Goal: Navigation & Orientation: Find specific page/section

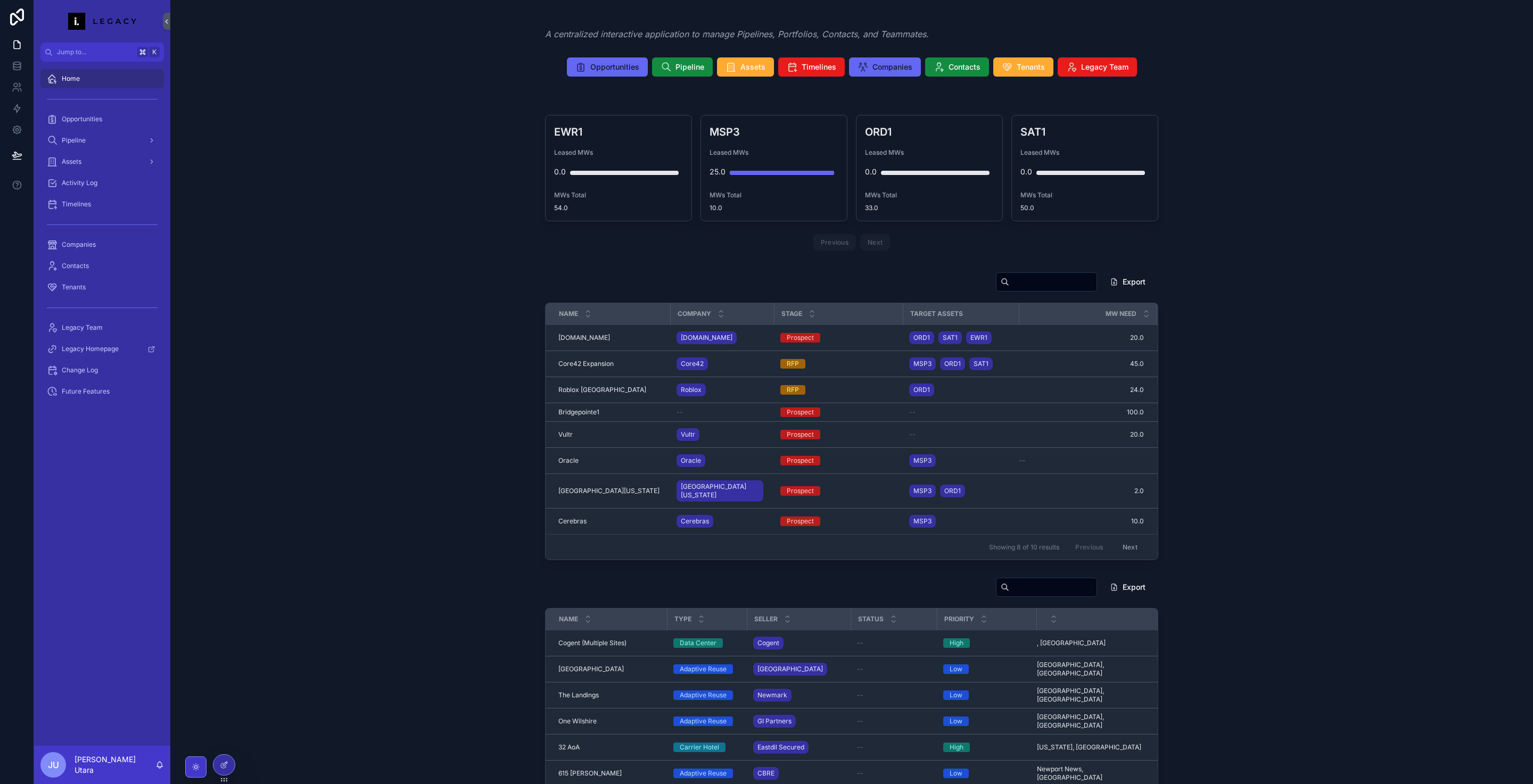
click at [201, 763] on div "scrollable content" at bounding box center [196, 767] width 21 height 21
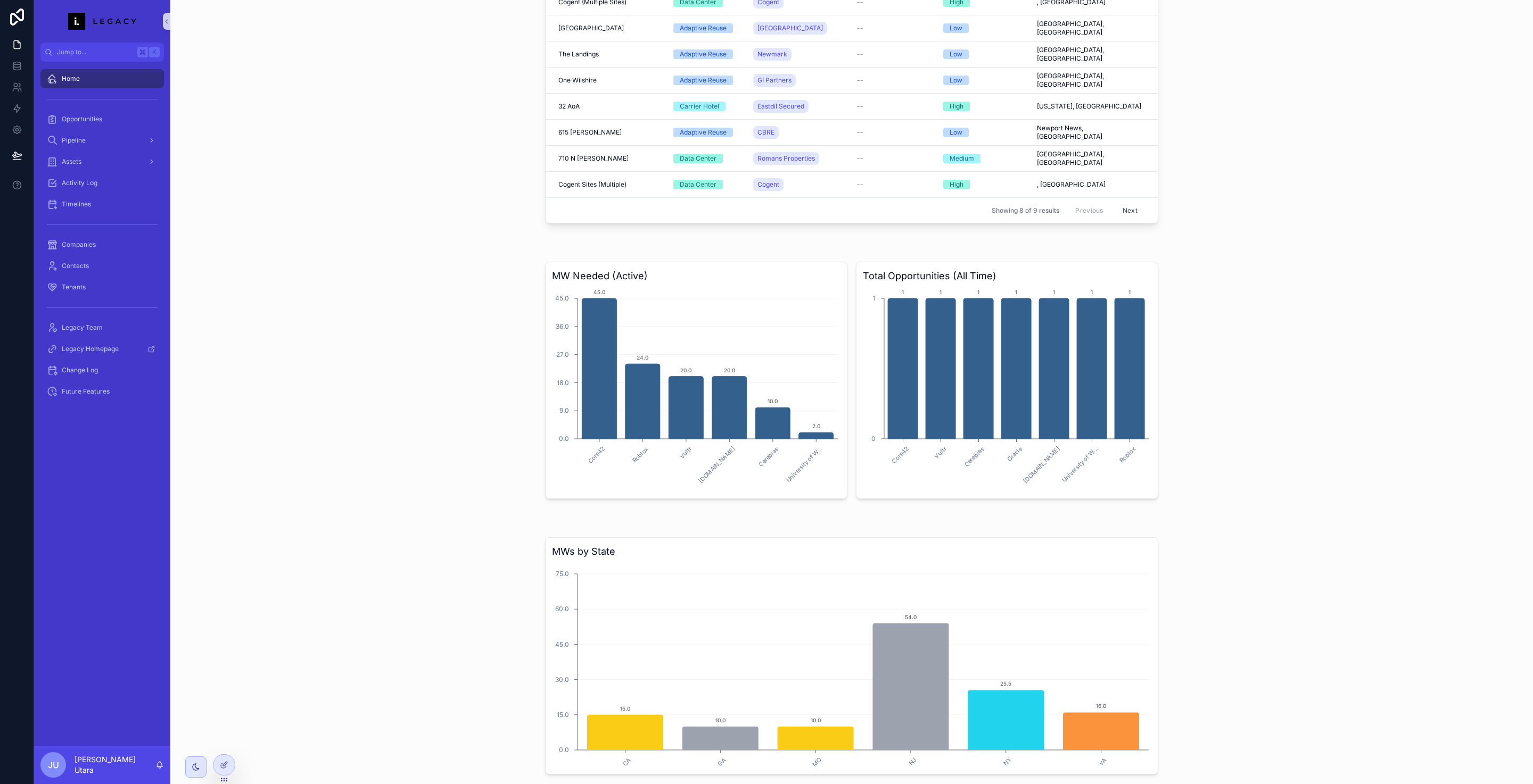
scroll to position [909, 0]
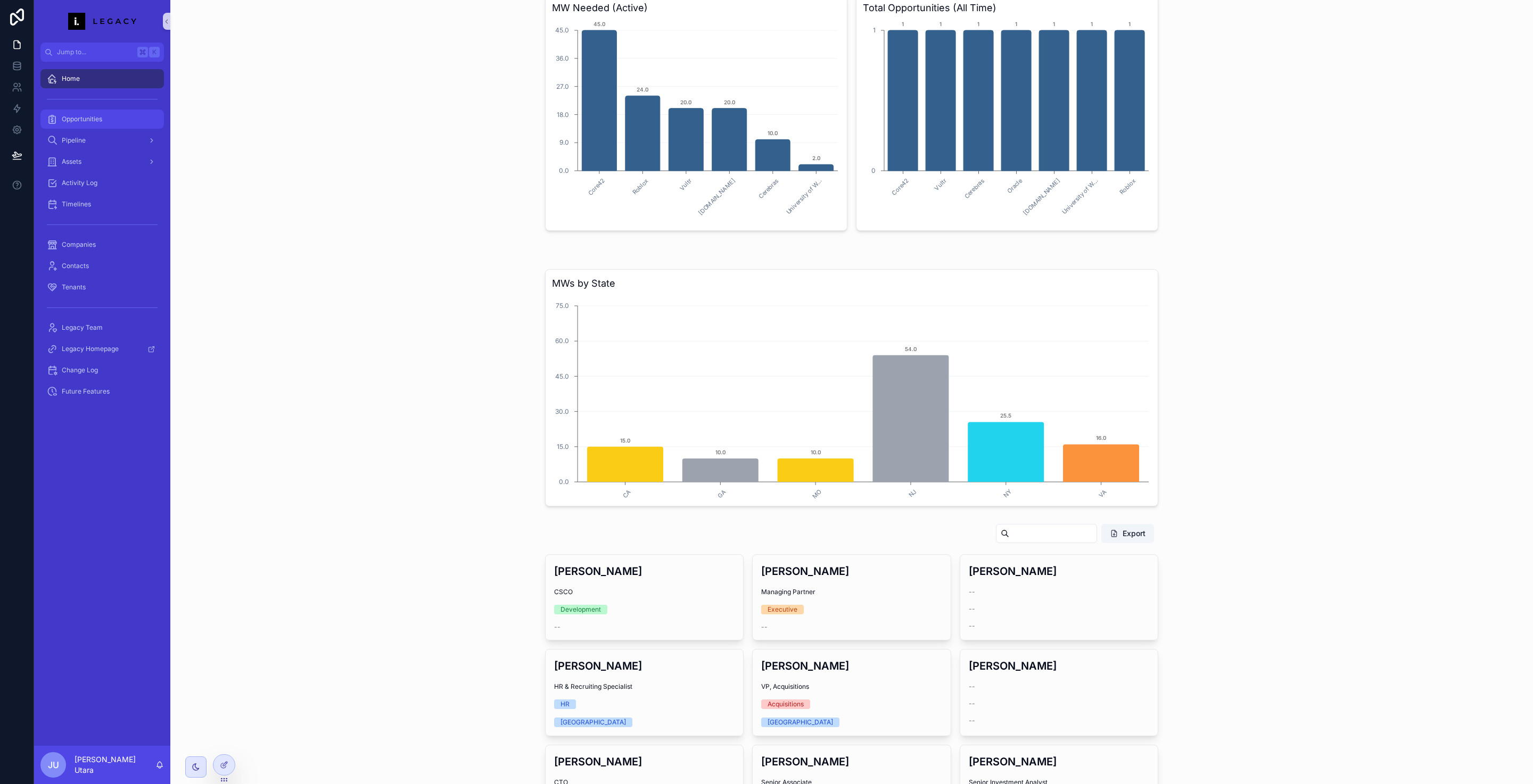
click at [64, 118] on span "Opportunities" at bounding box center [81, 119] width 40 height 8
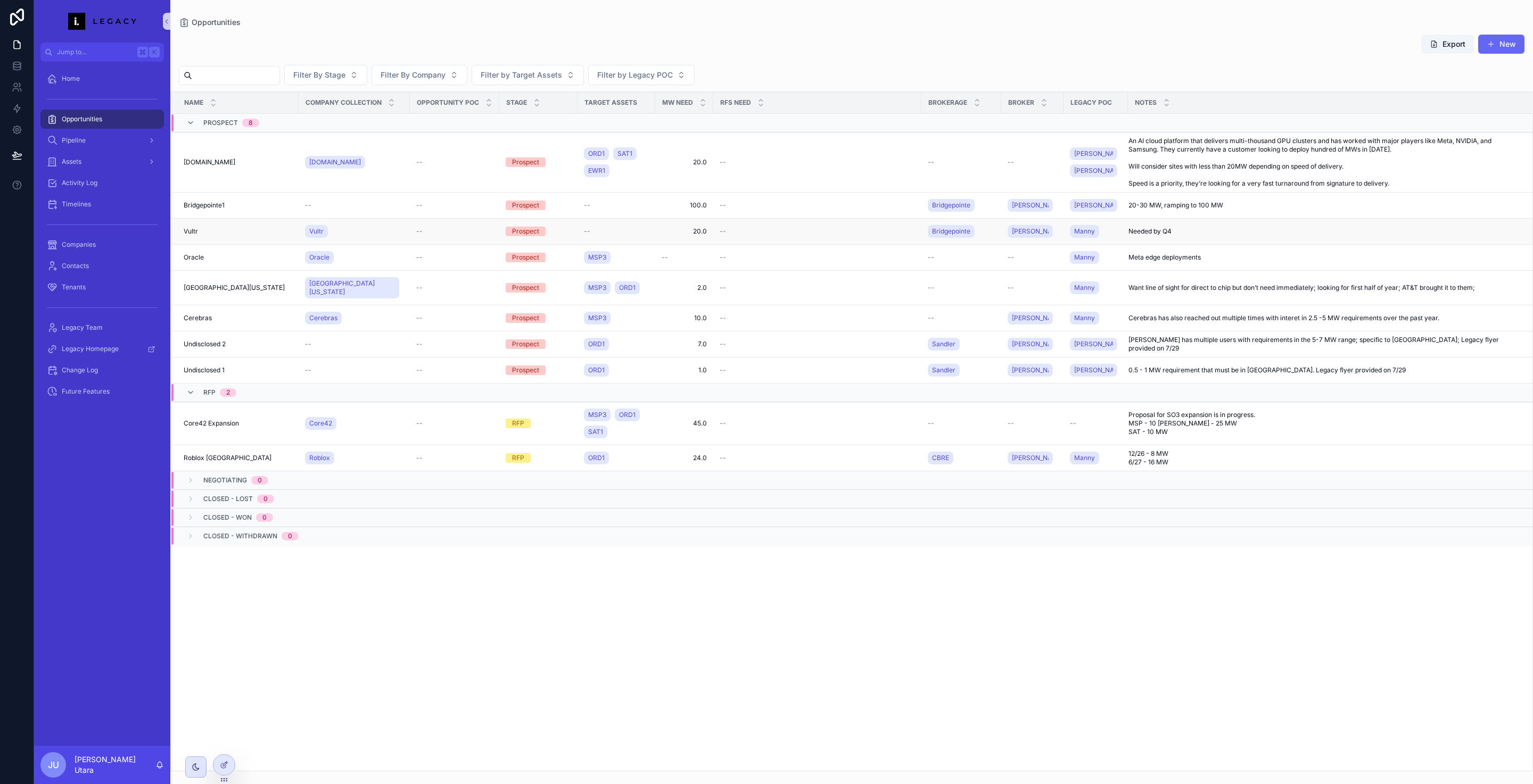
click at [407, 222] on td "Vultr" at bounding box center [353, 231] width 111 height 26
click at [321, 253] on span "Oracle" at bounding box center [319, 257] width 21 height 8
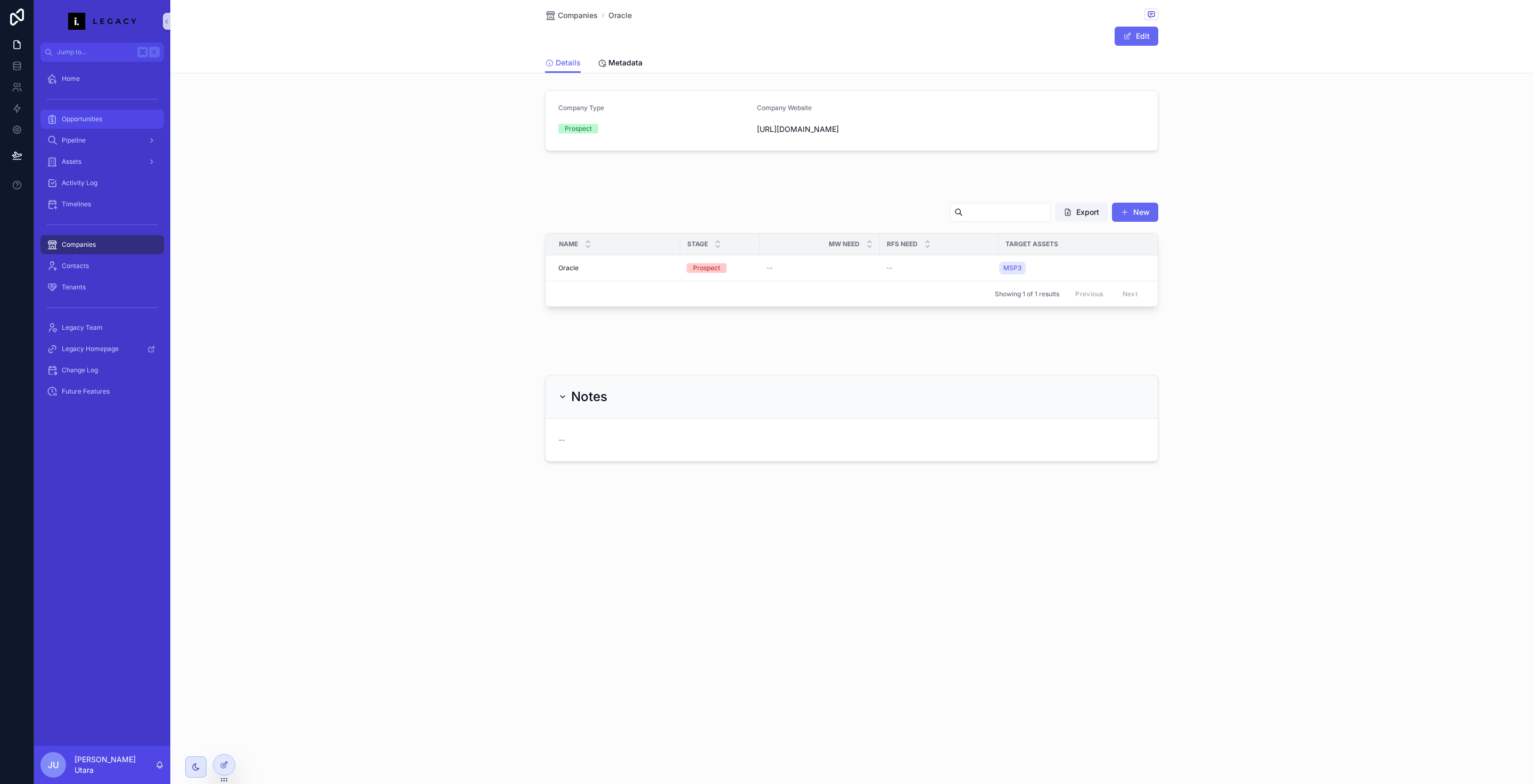
click at [105, 127] on link "Opportunities" at bounding box center [102, 119] width 123 height 19
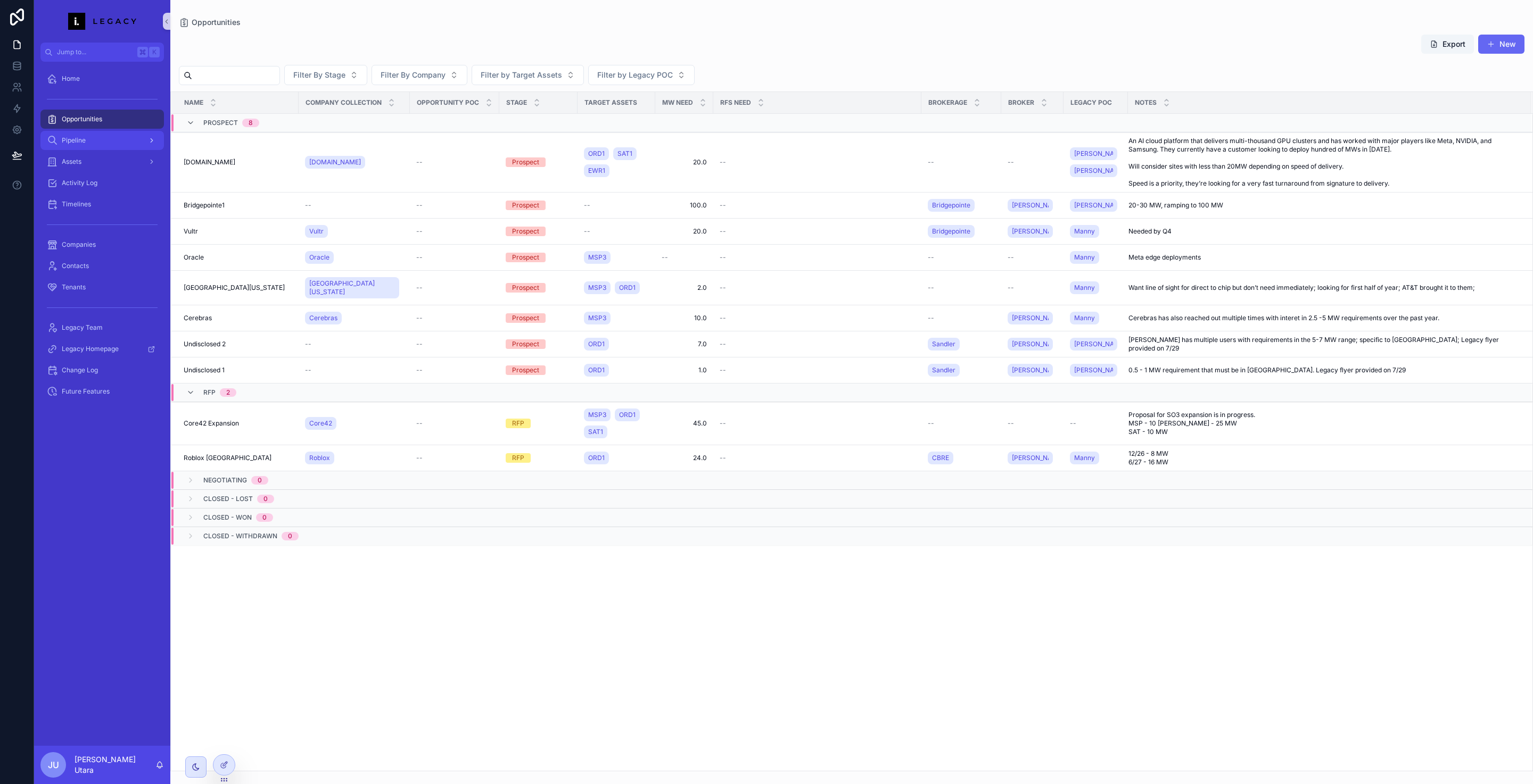
click at [105, 137] on div "Pipeline" at bounding box center [102, 140] width 111 height 17
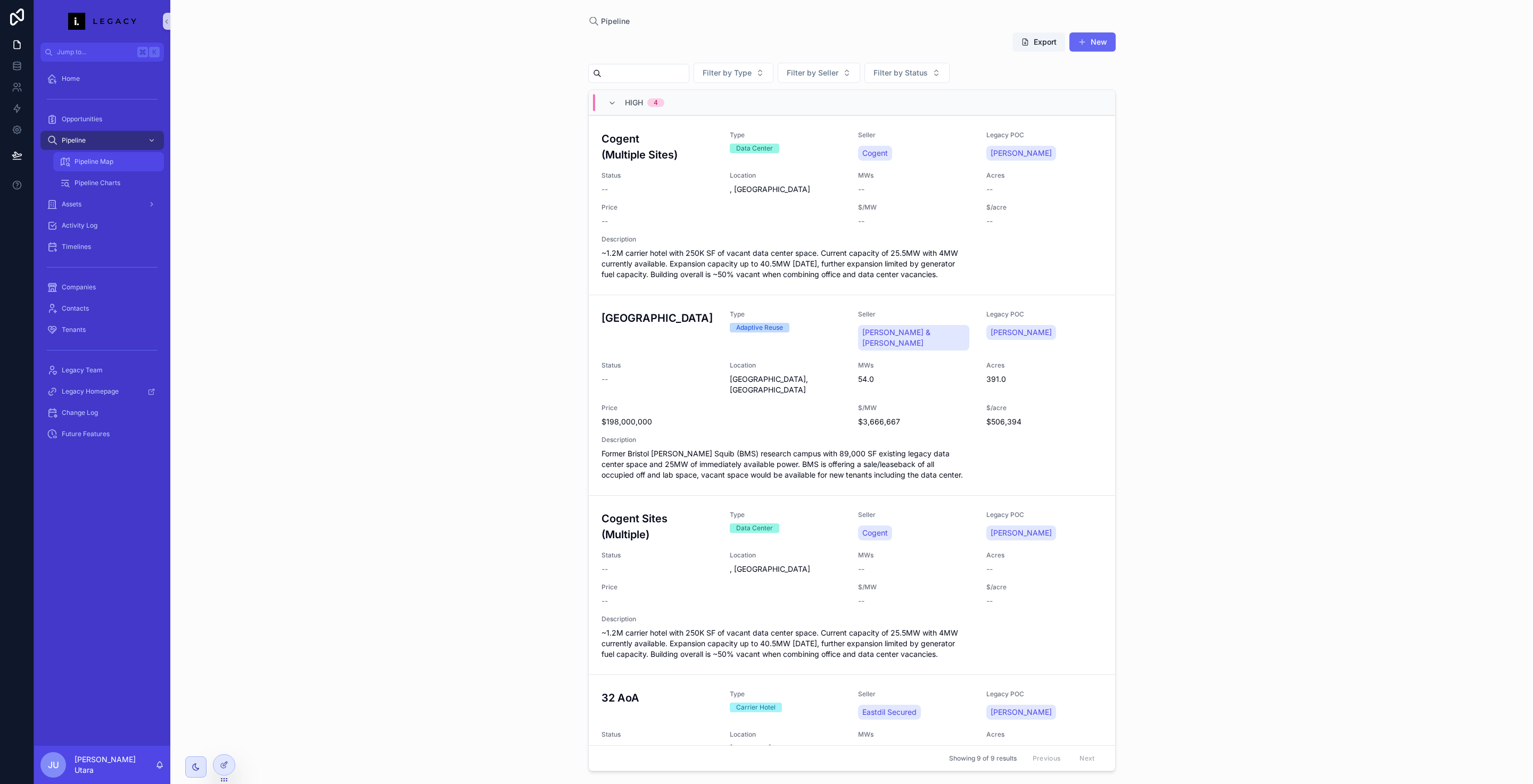
click at [112, 154] on div "Pipeline Map" at bounding box center [108, 162] width 98 height 17
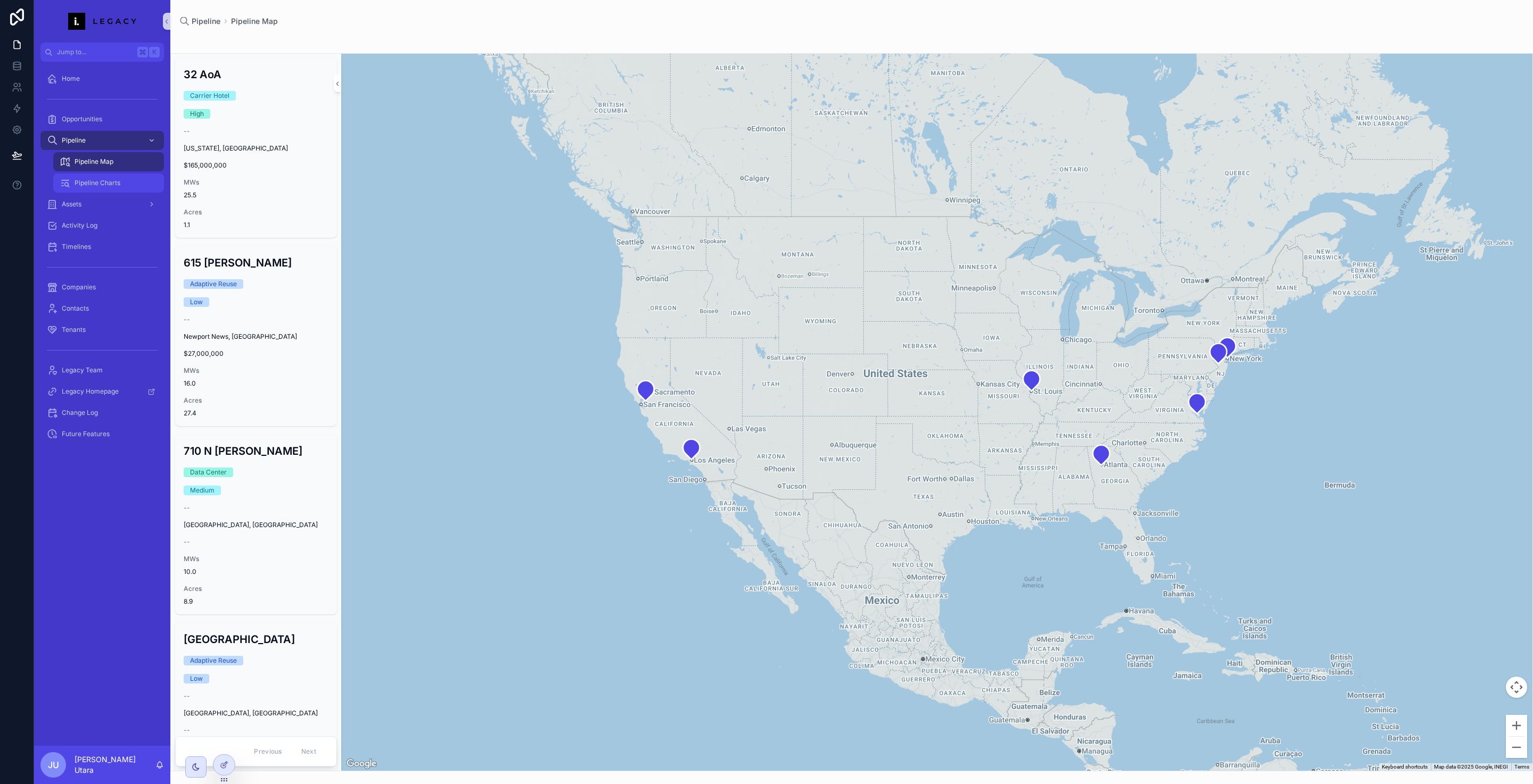
click at [99, 178] on div "Pipeline Charts" at bounding box center [108, 183] width 98 height 17
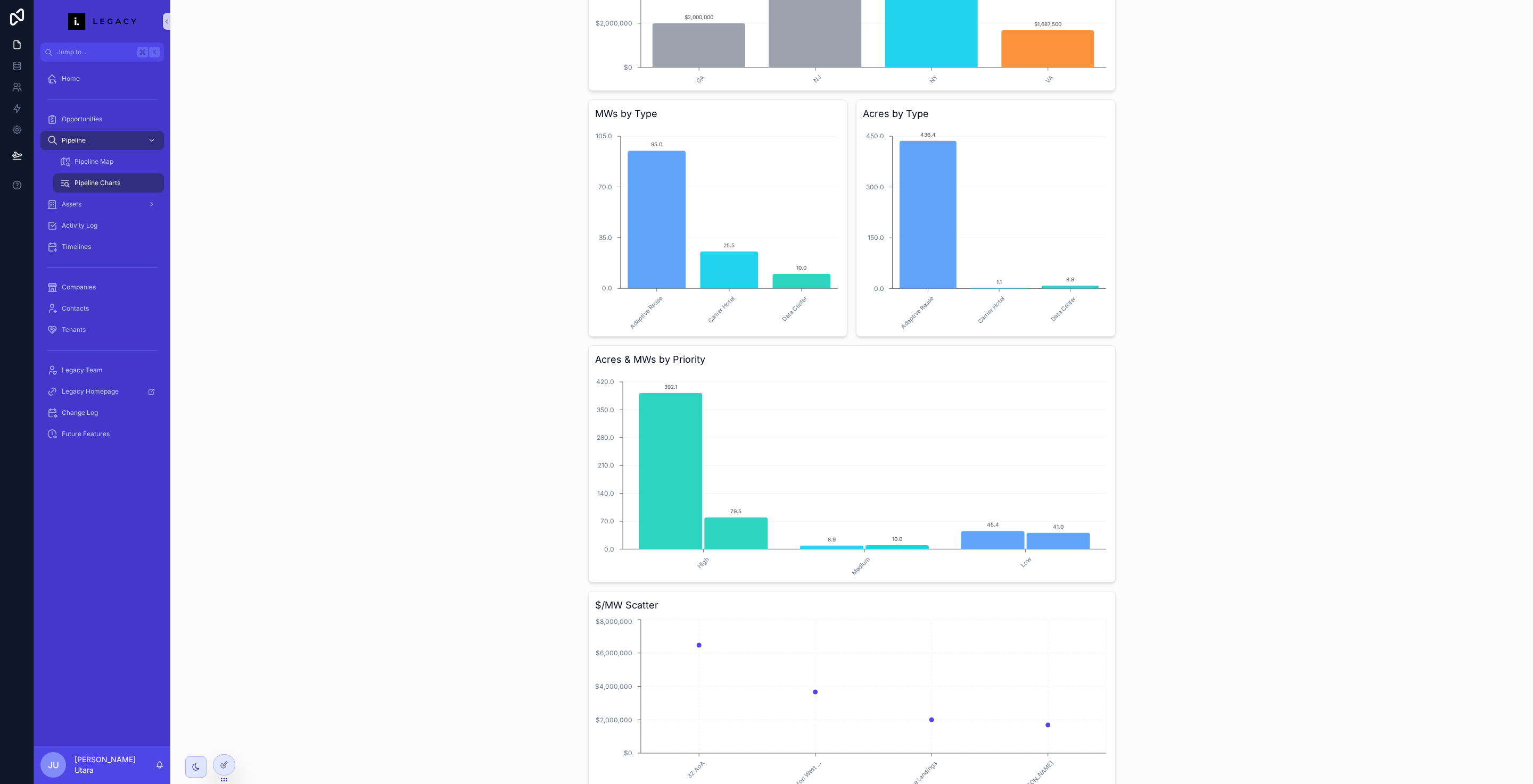
scroll to position [477, 0]
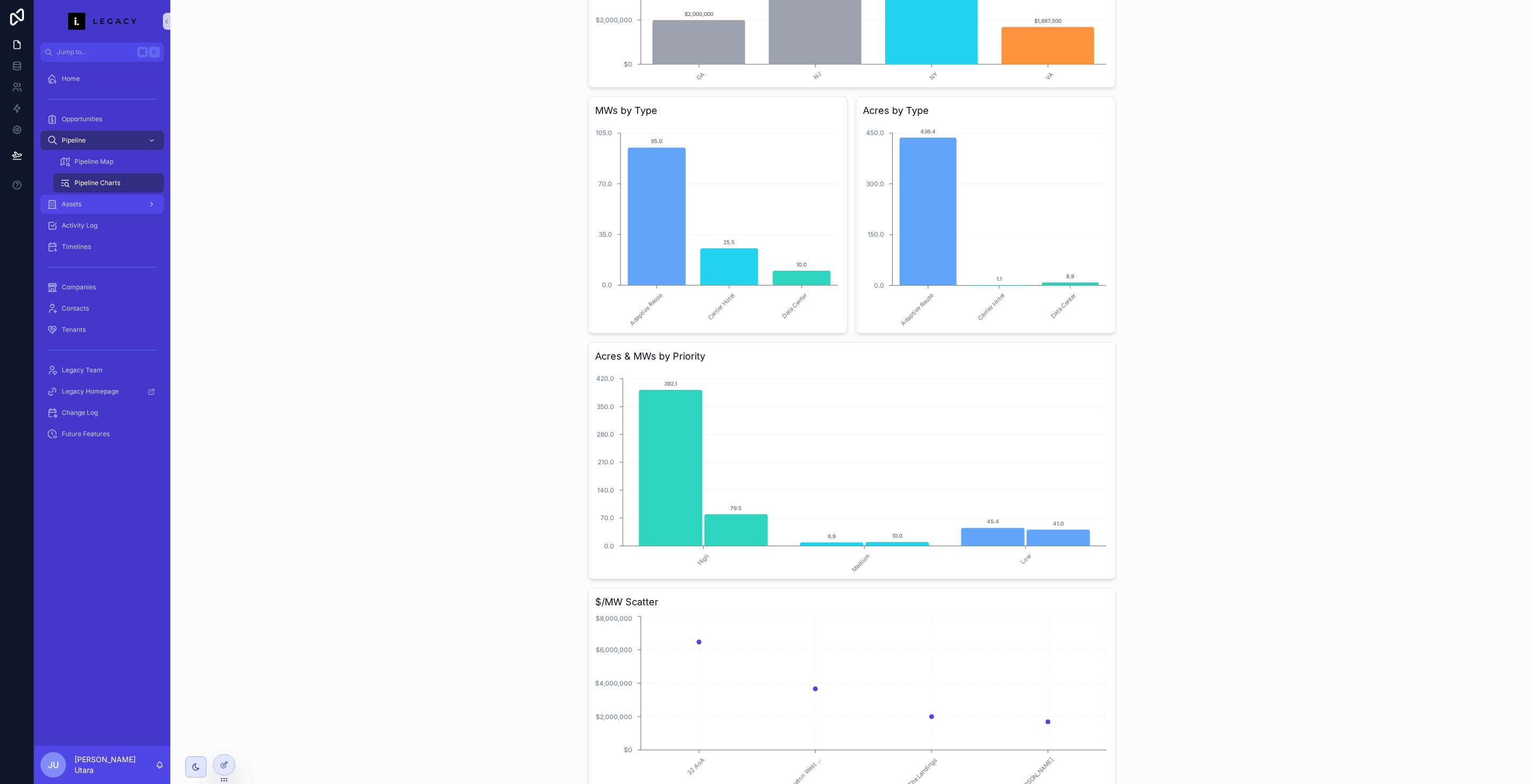
click at [94, 203] on div "Assets" at bounding box center [102, 204] width 111 height 17
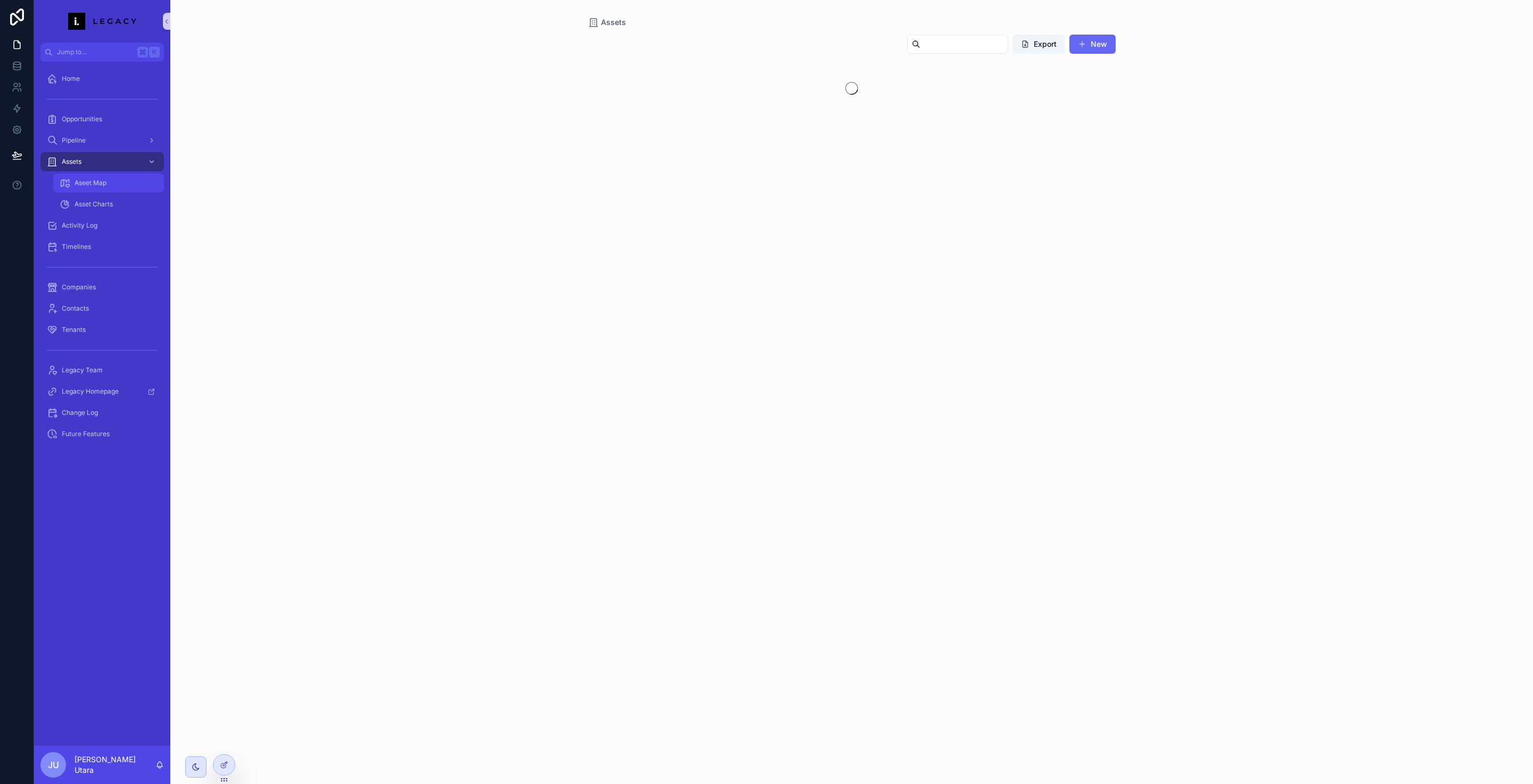
click at [114, 191] on div "Aseet Map" at bounding box center [108, 183] width 98 height 17
click at [111, 170] on div "Assets" at bounding box center [102, 162] width 111 height 17
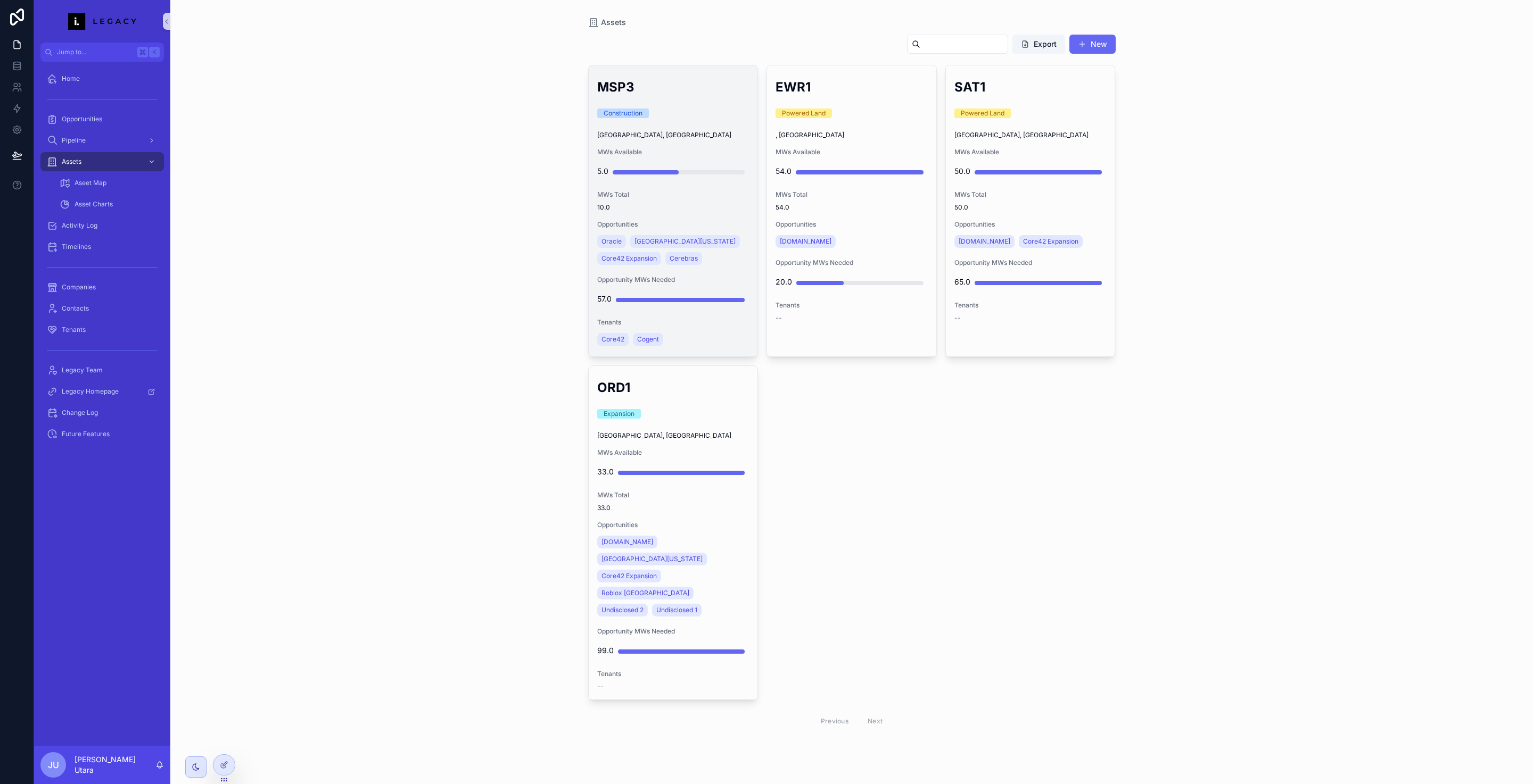
click at [619, 144] on div "MSP3 Construction [GEOGRAPHIC_DATA], [GEOGRAPHIC_DATA] MWs Available 5.0 MWs To…" at bounding box center [673, 211] width 169 height 291
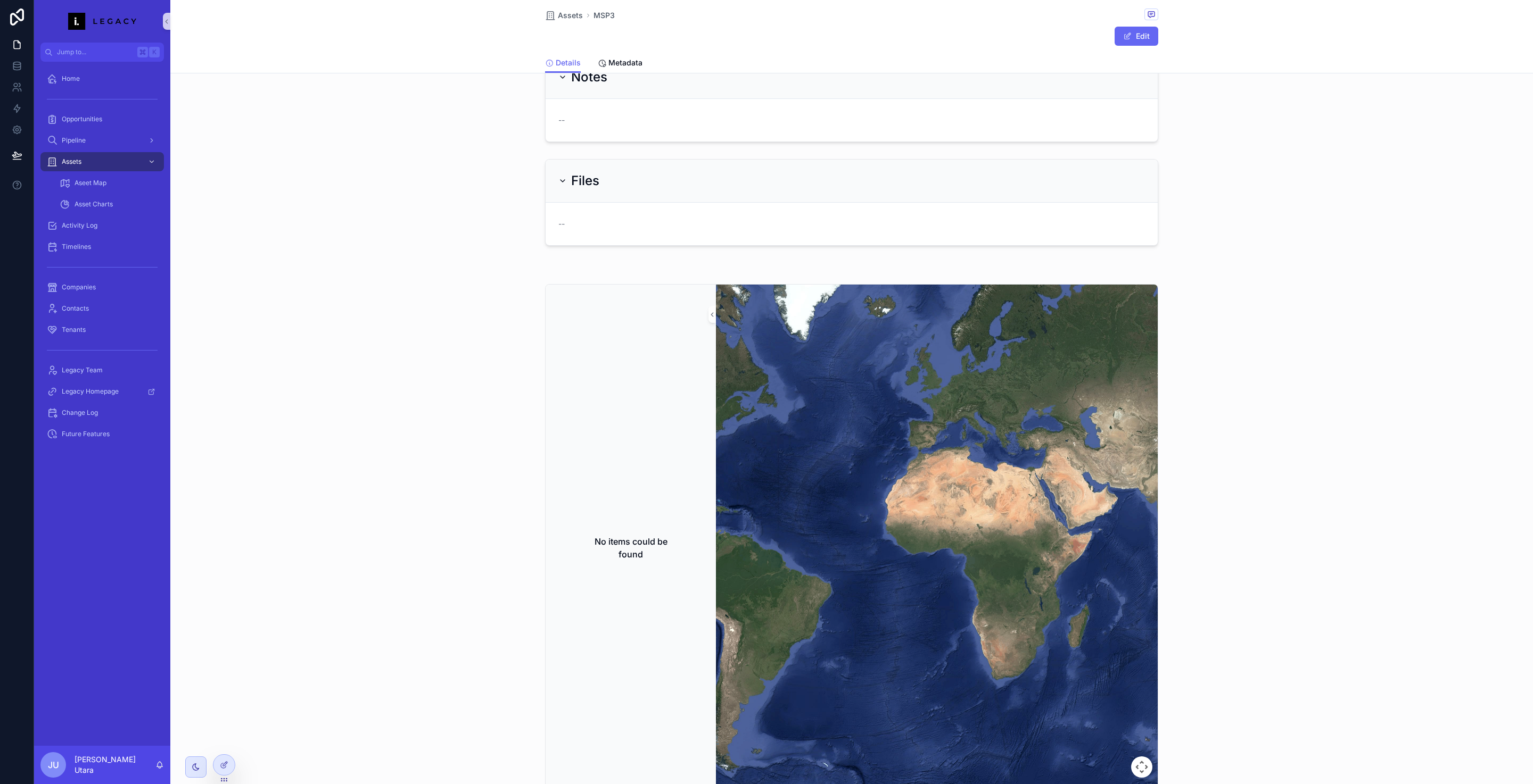
scroll to position [206, 0]
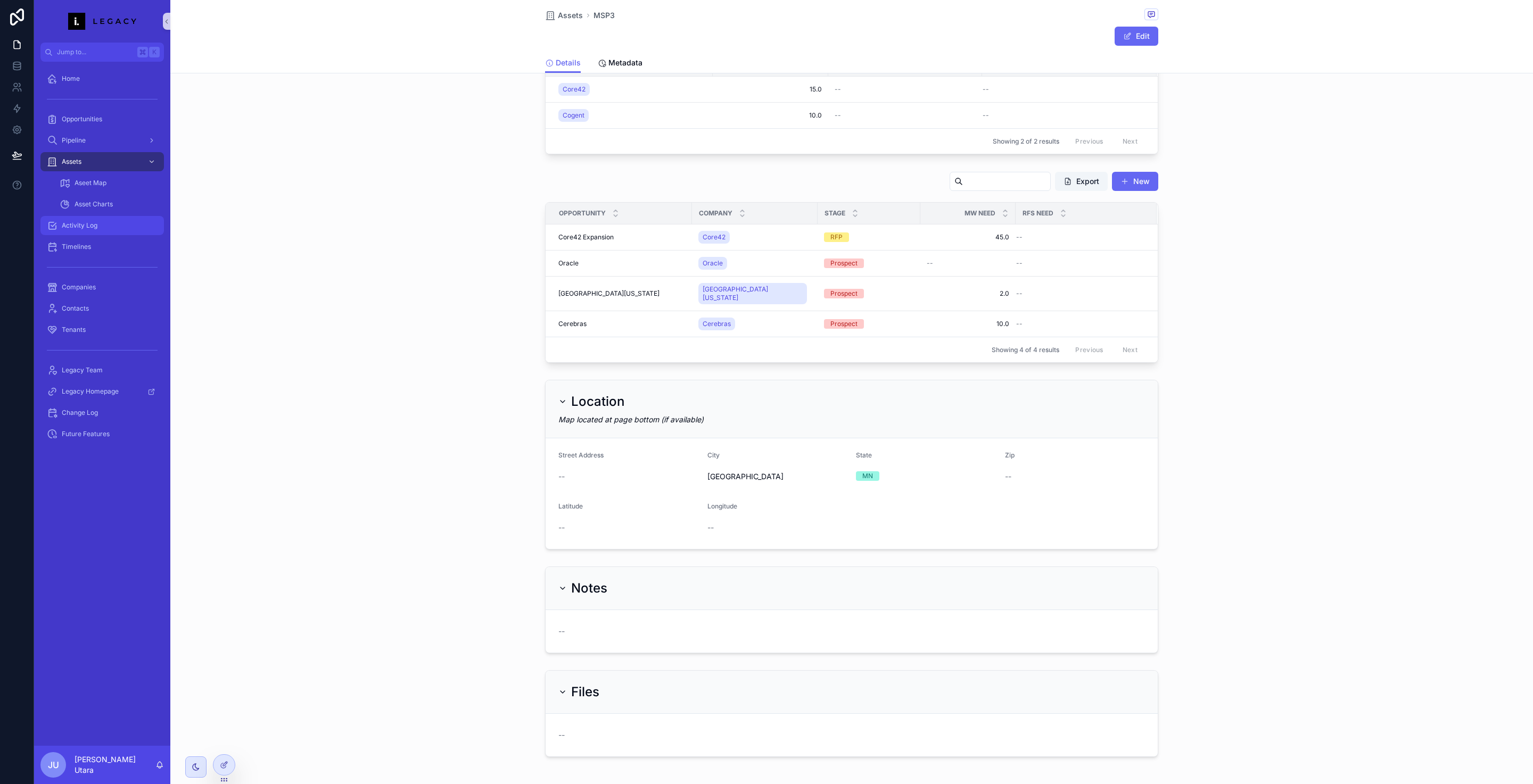
click at [121, 222] on div "Activity Log" at bounding box center [102, 226] width 111 height 17
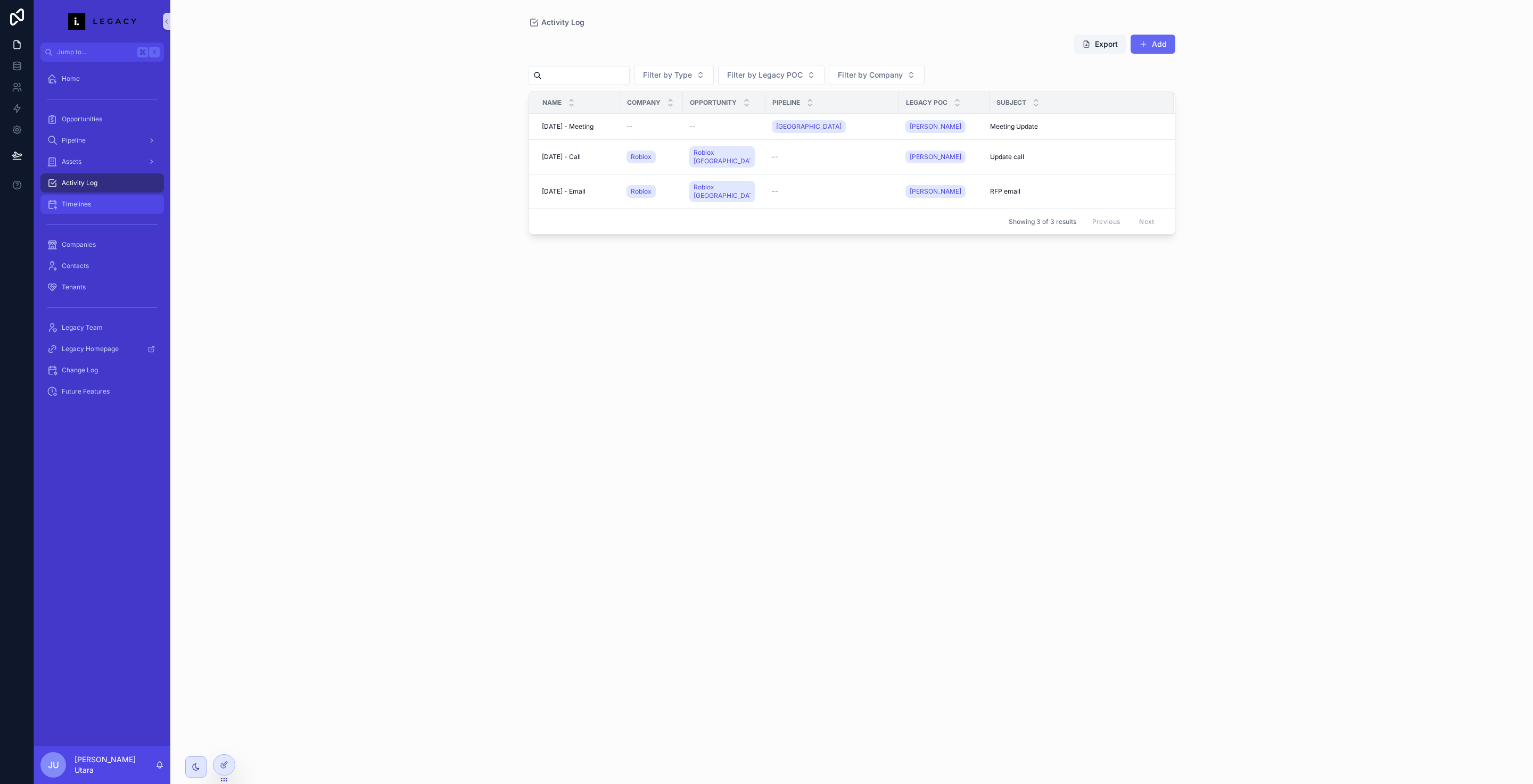
click at [135, 203] on div "Timelines" at bounding box center [102, 204] width 111 height 17
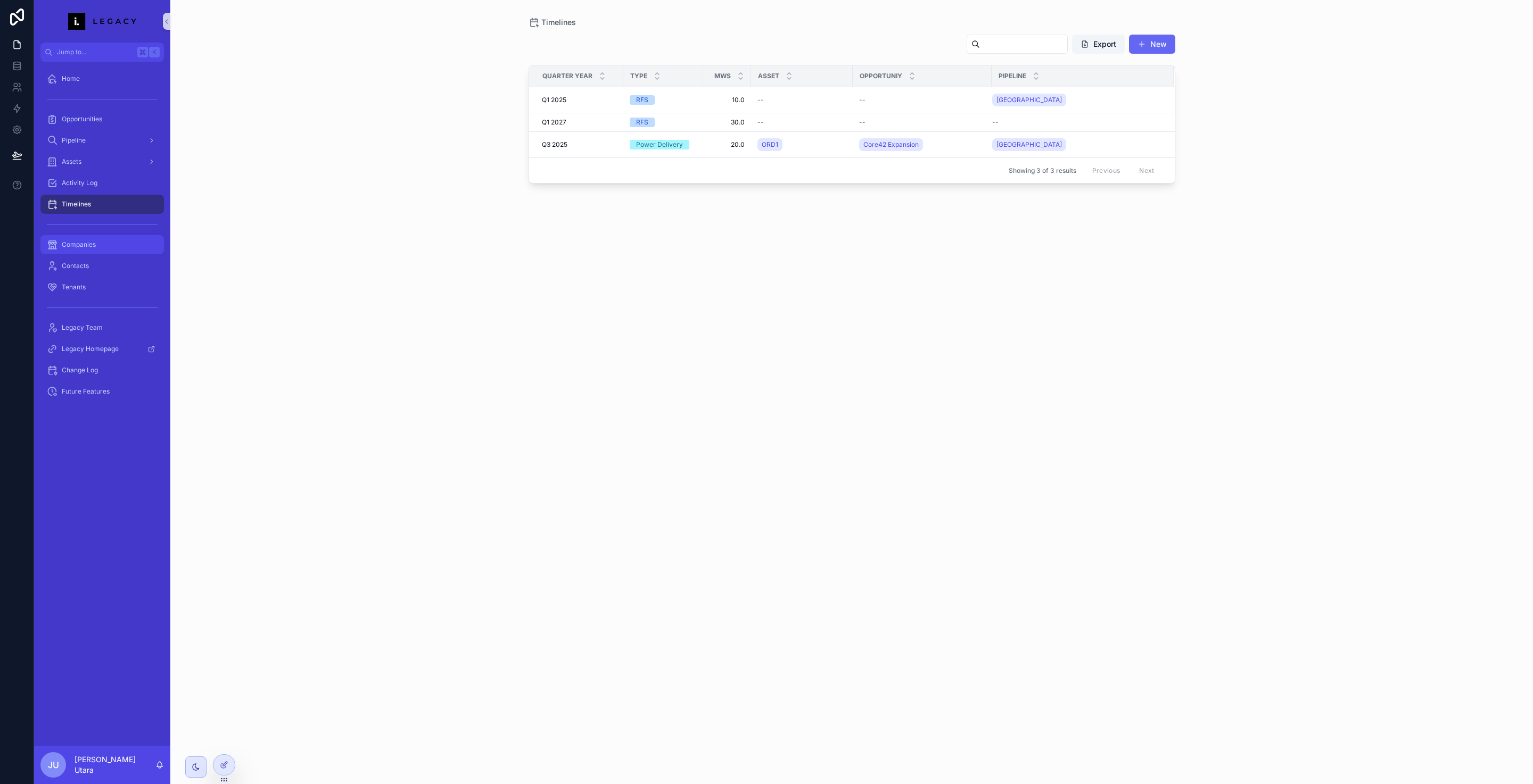
click at [98, 238] on div "Companies" at bounding box center [102, 244] width 111 height 17
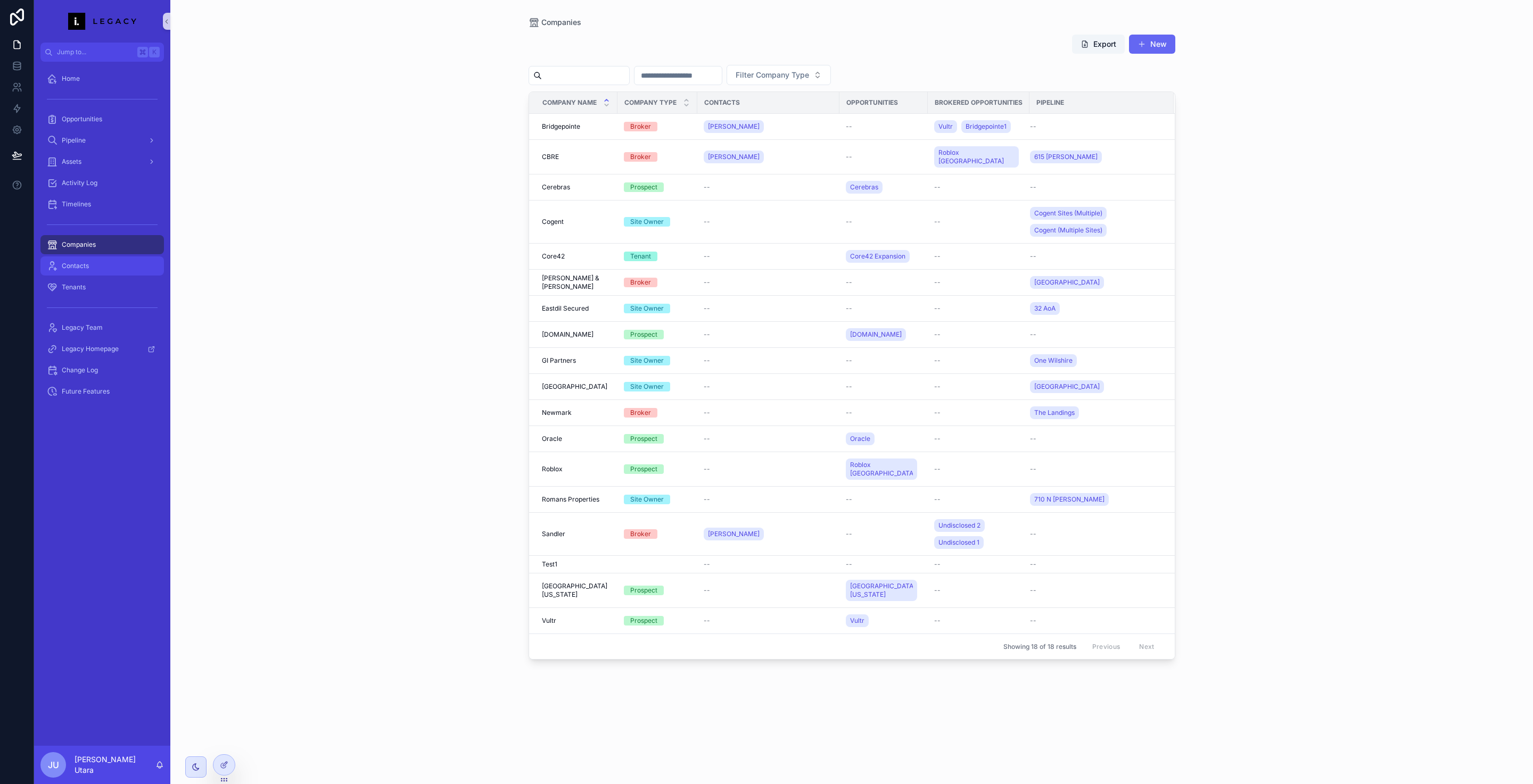
click at [99, 271] on div "Contacts" at bounding box center [102, 266] width 111 height 17
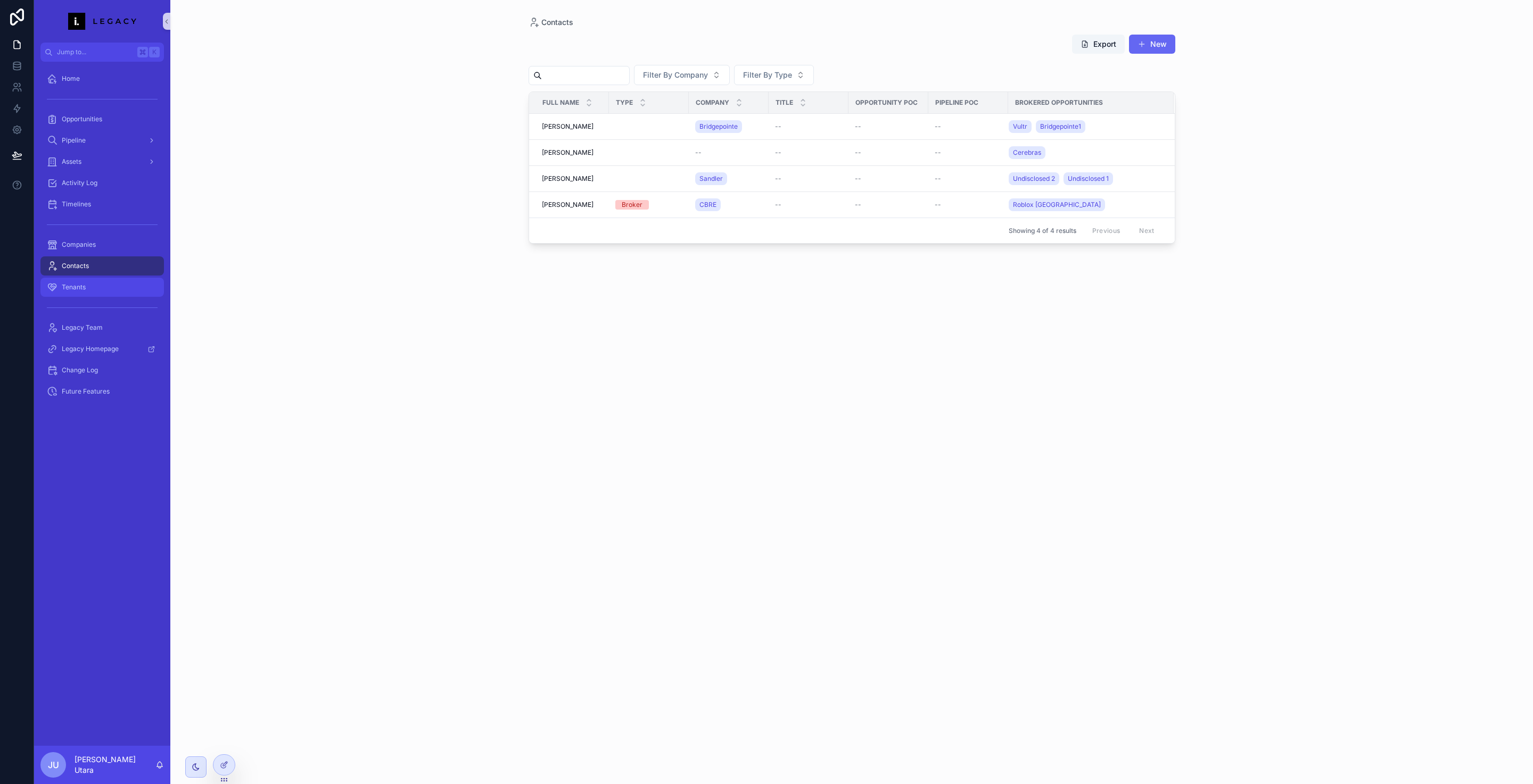
click at [98, 290] on div "Tenants" at bounding box center [102, 287] width 111 height 17
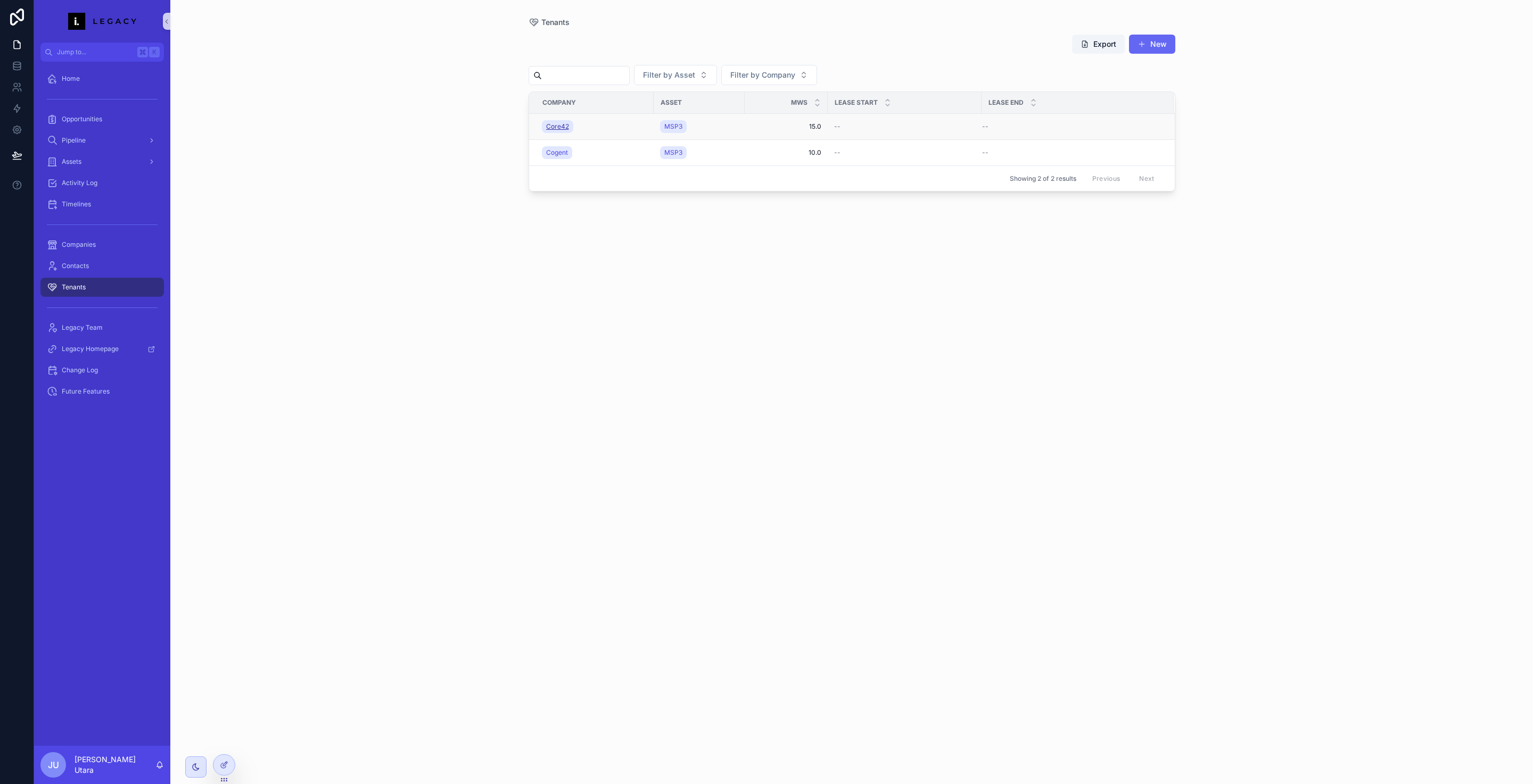
click at [557, 127] on span "Core42" at bounding box center [557, 126] width 23 height 8
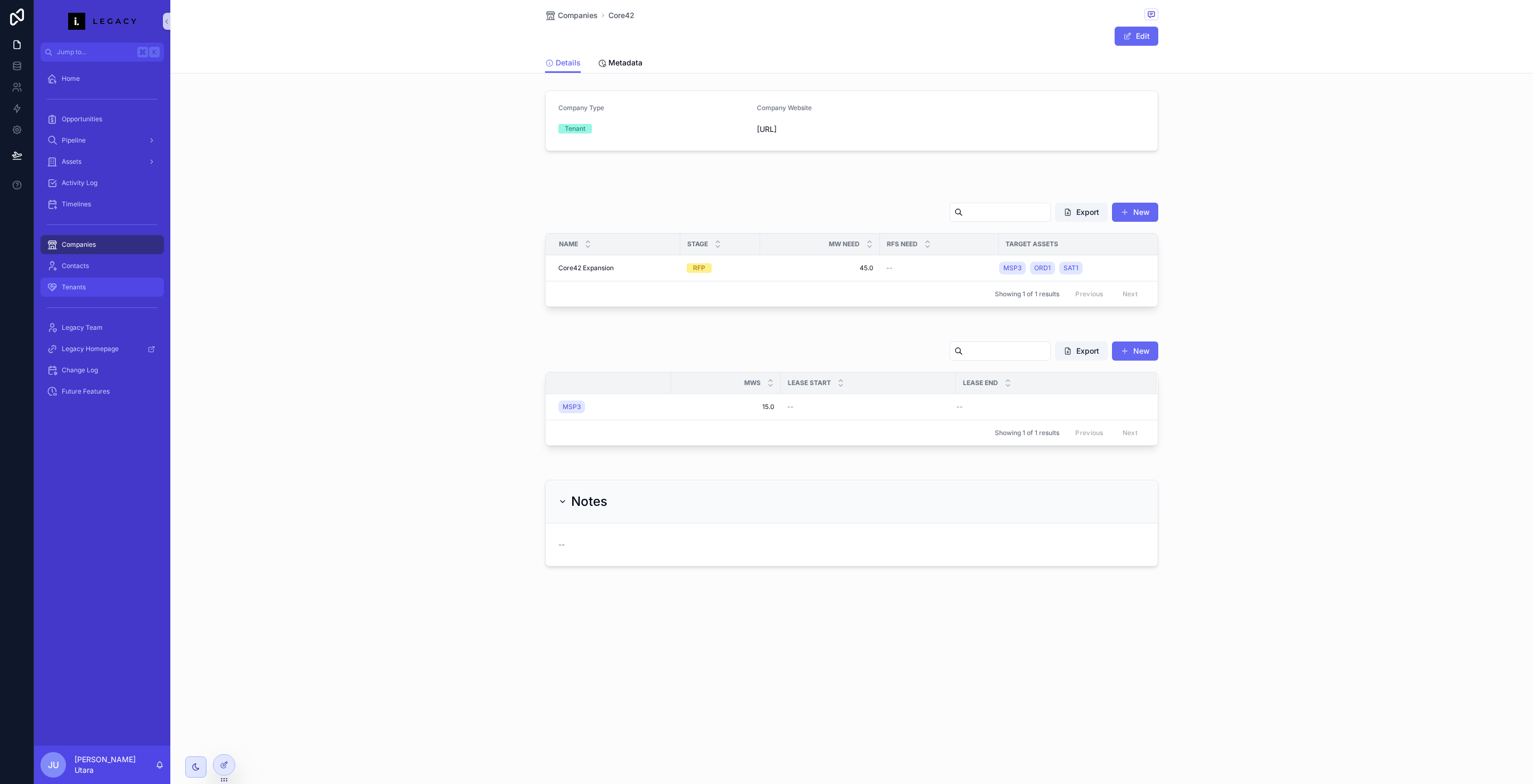
click at [101, 294] on div "Tenants" at bounding box center [102, 287] width 111 height 17
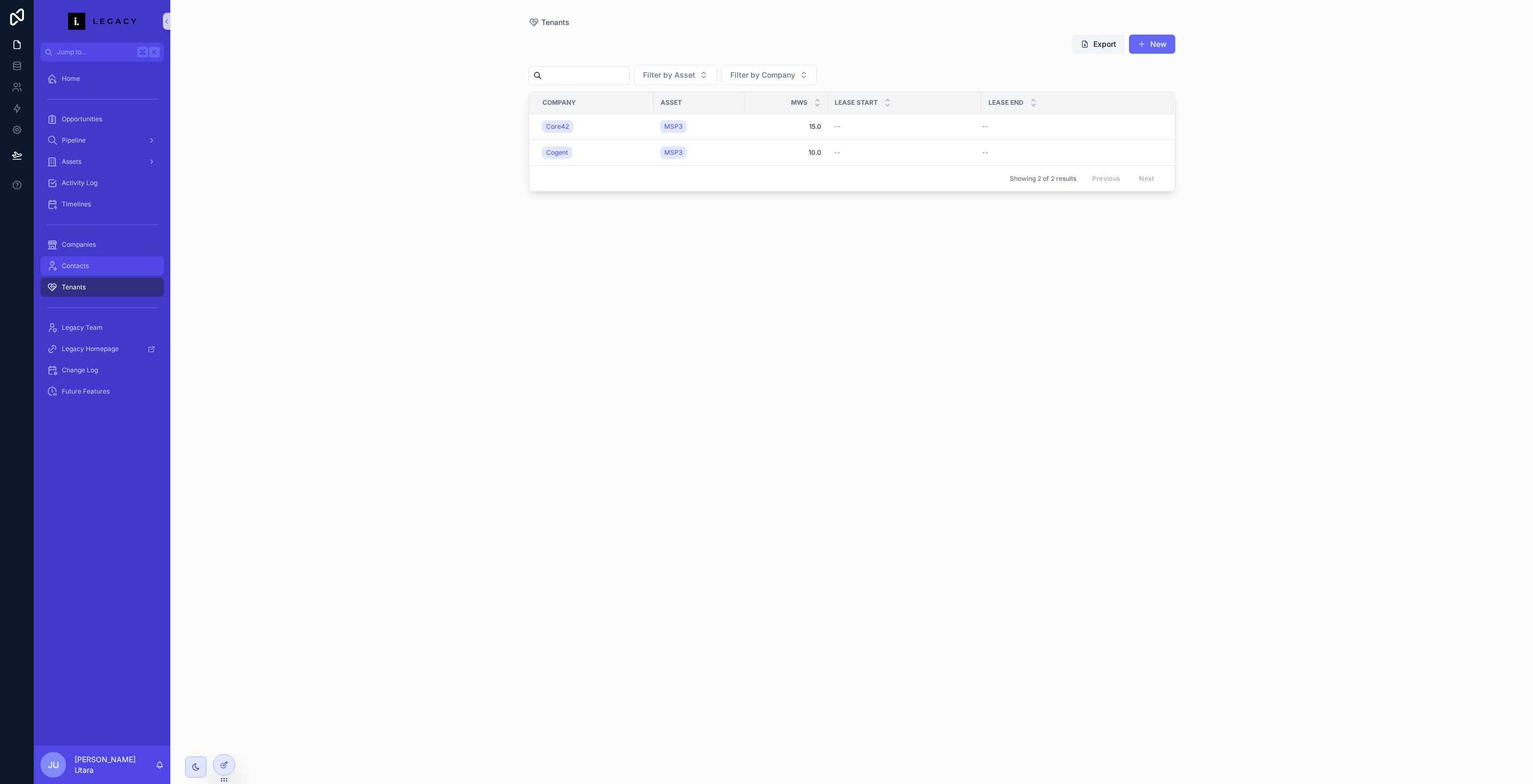
click at [101, 267] on div "Contacts" at bounding box center [102, 266] width 111 height 17
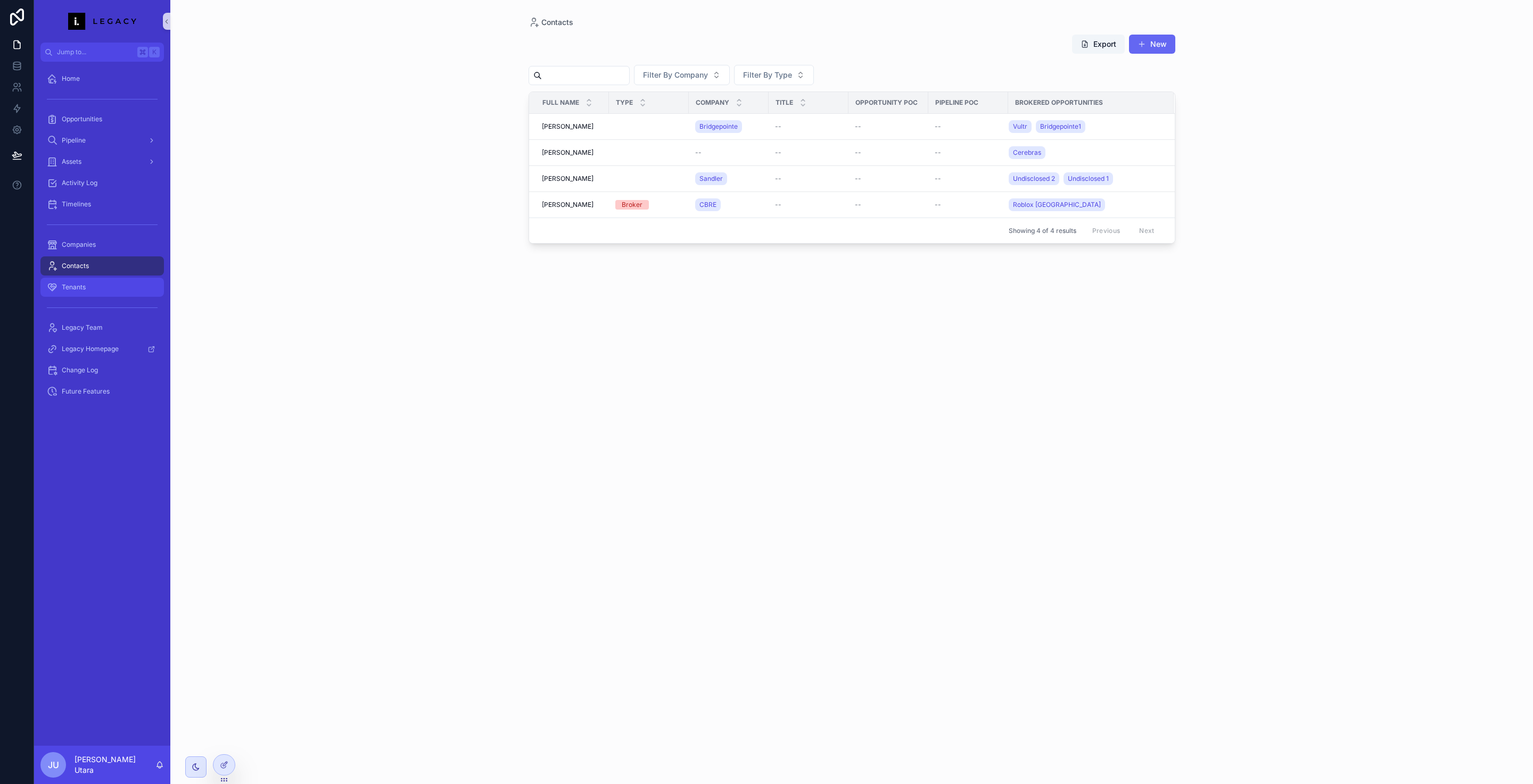
click at [94, 279] on div "Tenants" at bounding box center [102, 287] width 111 height 17
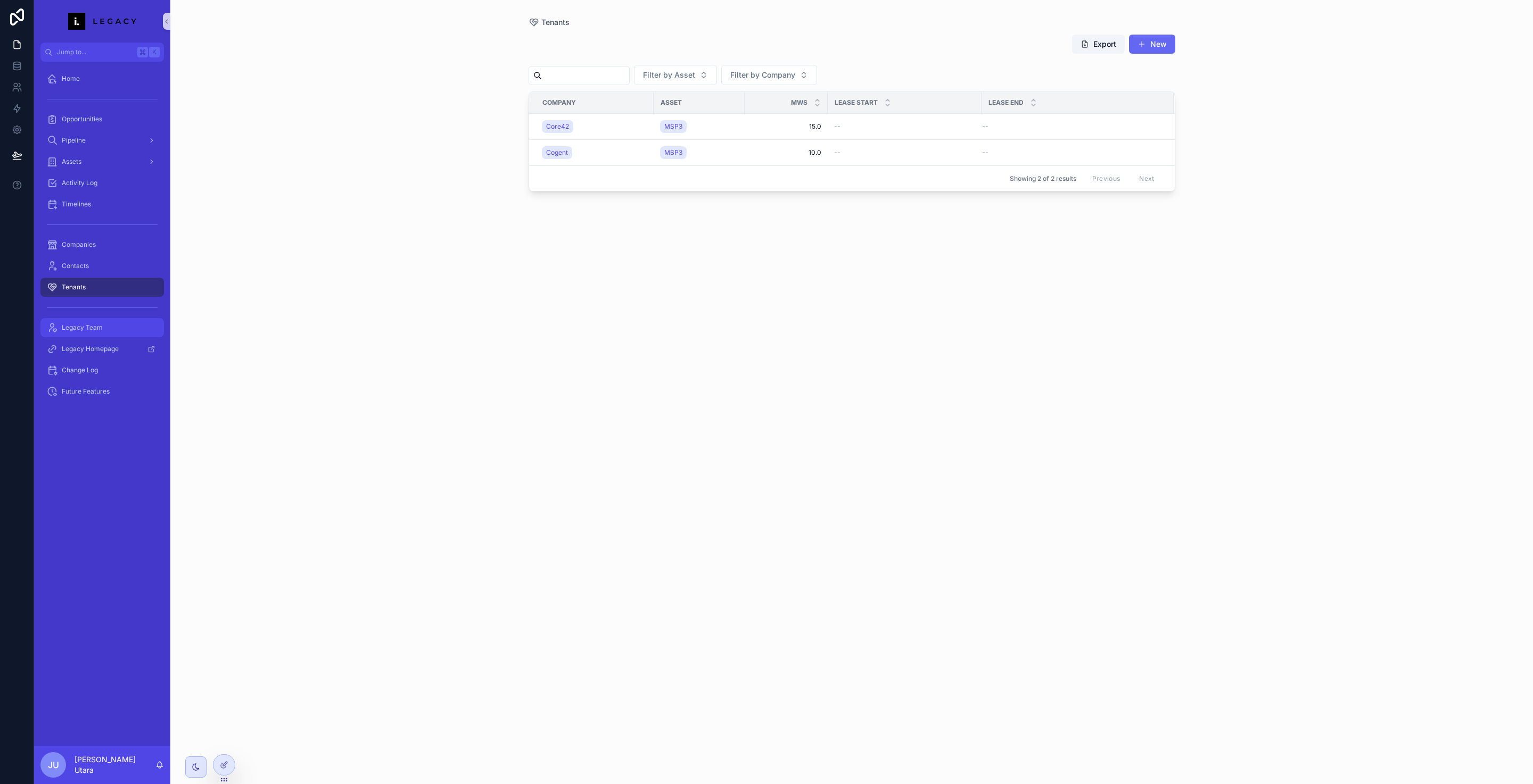
click at [96, 331] on span "Legacy Team" at bounding box center [82, 327] width 41 height 8
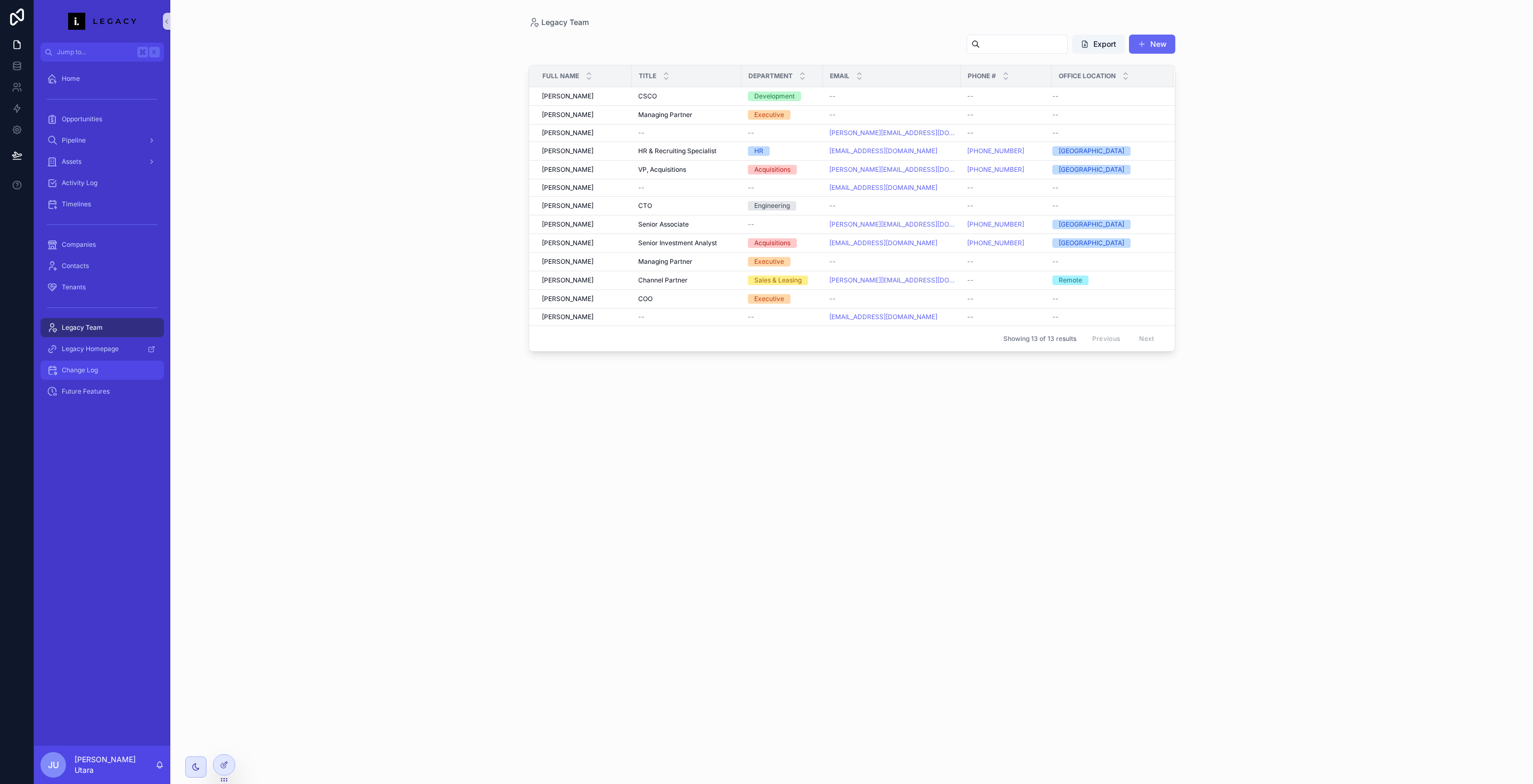
click at [105, 376] on div "Change Log" at bounding box center [102, 370] width 111 height 17
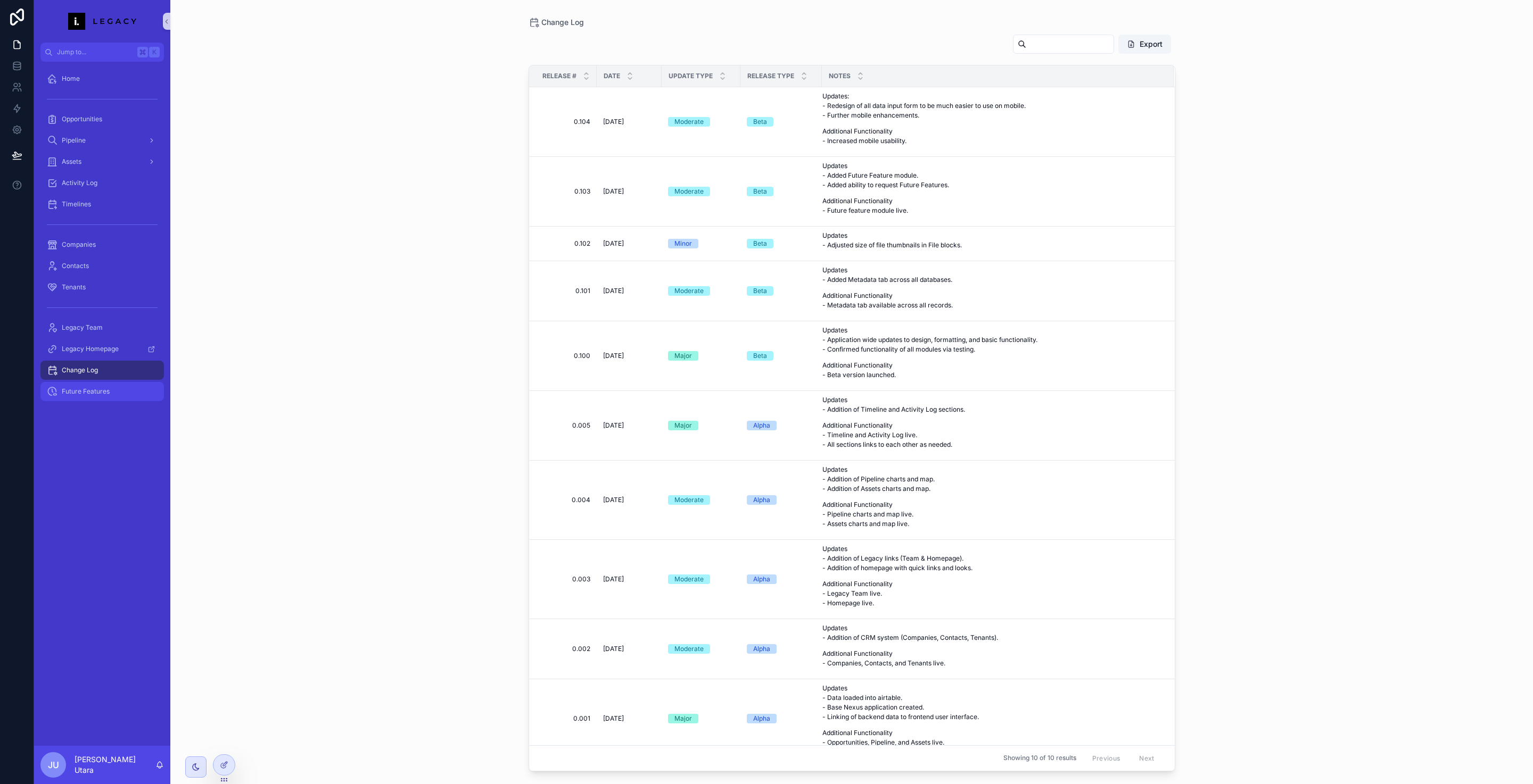
click at [104, 390] on span "Future Features" at bounding box center [85, 391] width 48 height 8
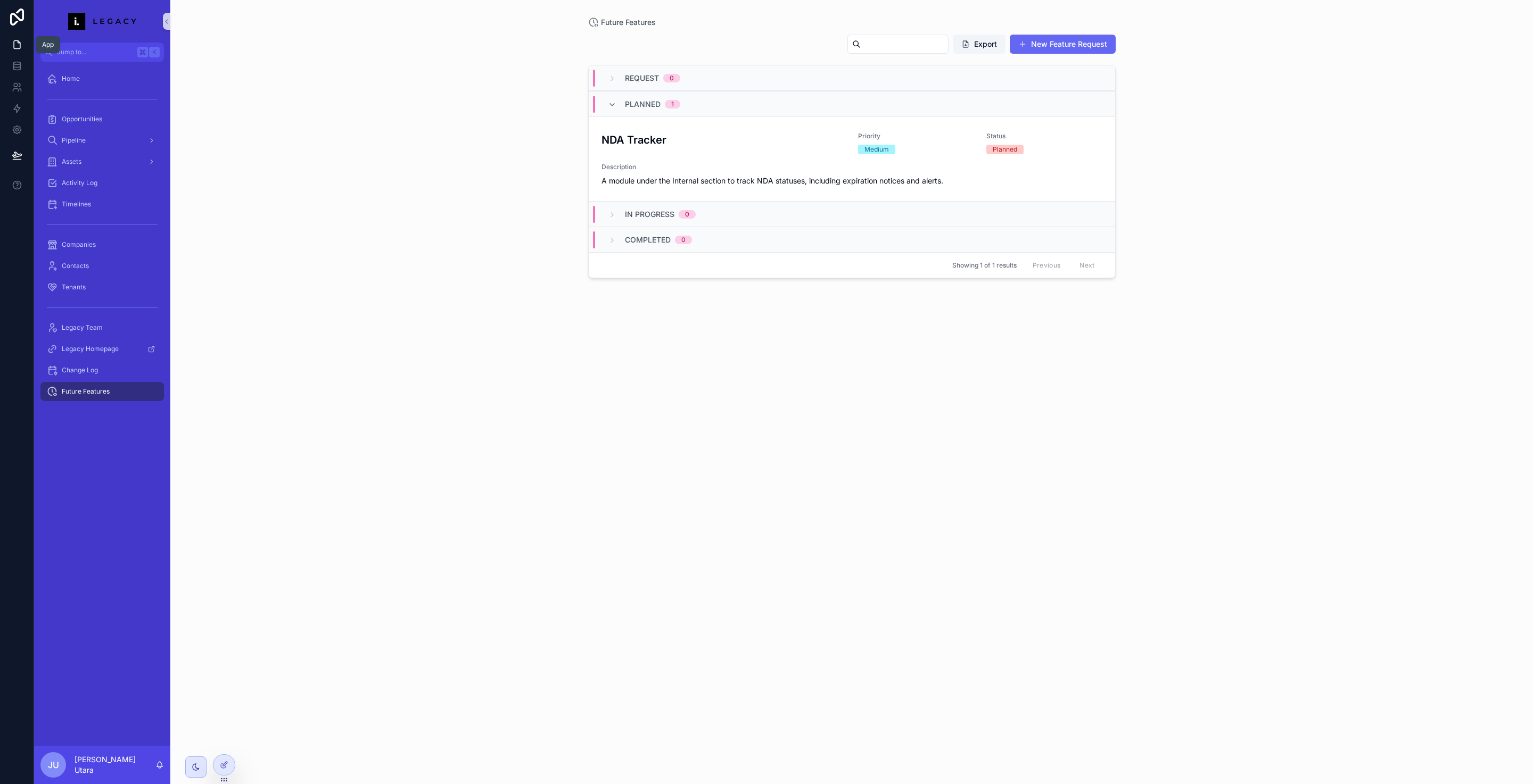
click at [17, 46] on icon at bounding box center [17, 44] width 11 height 11
click at [59, 54] on span "Jump to..." at bounding box center [95, 52] width 76 height 8
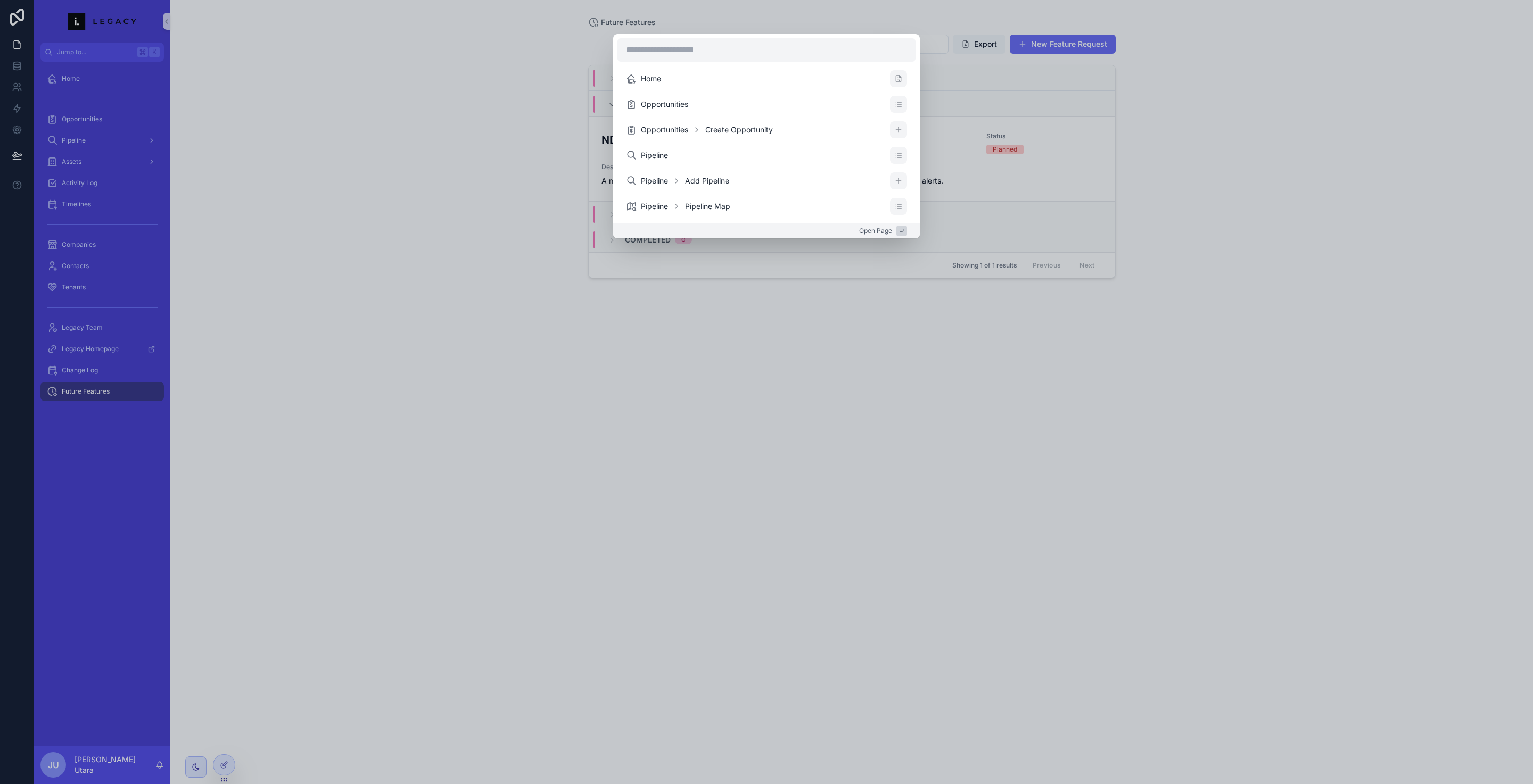
click at [303, 258] on div "Home Opportunities Opportunities Create Opportunity Pipeline Pipeline Add Pipel…" at bounding box center [766, 392] width 1533 height 784
